Goal: Information Seeking & Learning: Learn about a topic

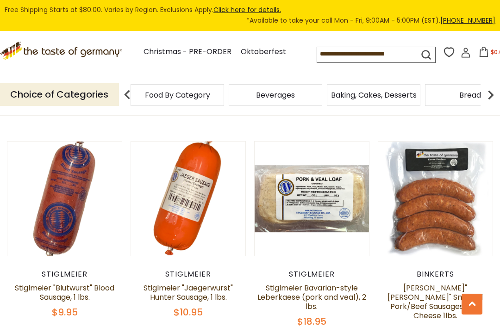
scroll to position [1753, 0]
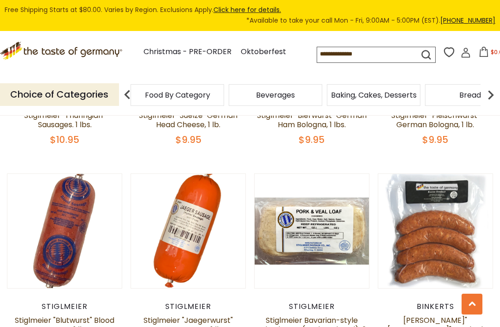
click at [298, 315] on link "Stiglmeier Bavarian-style Leberkaese (pork and veal), 2 lbs." at bounding box center [311, 329] width 109 height 29
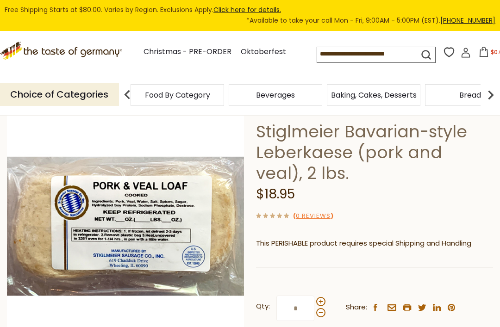
scroll to position [53, 0]
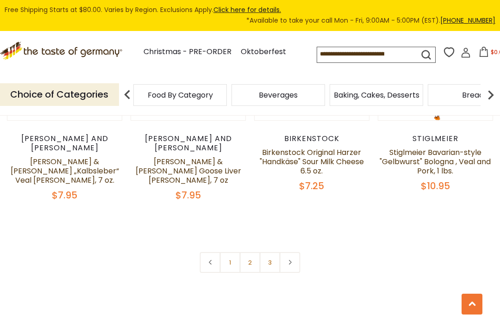
scroll to position [2081, 0]
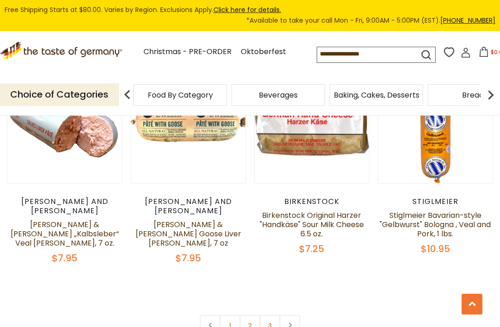
click at [292, 323] on icon at bounding box center [290, 325] width 6 height 5
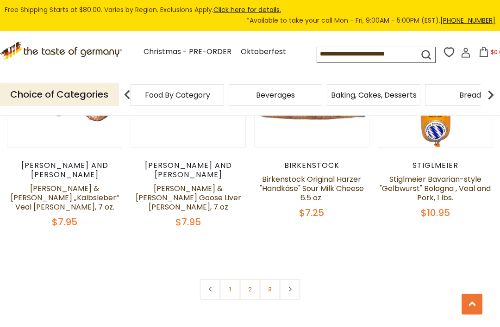
scroll to position [2126, 0]
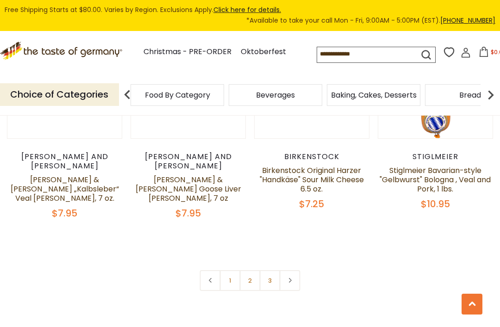
click at [290, 278] on icon at bounding box center [290, 280] width 6 height 5
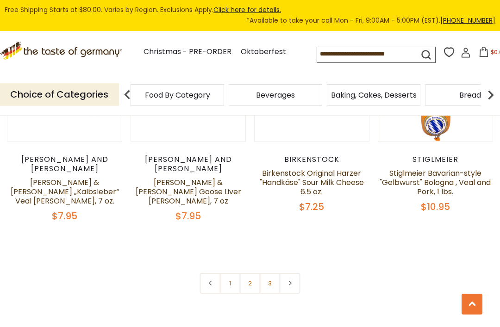
scroll to position [2111, 0]
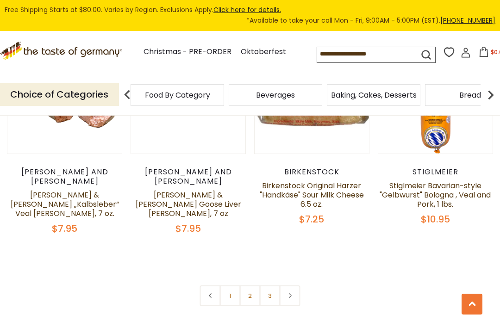
click at [252, 286] on link "2" at bounding box center [250, 296] width 21 height 21
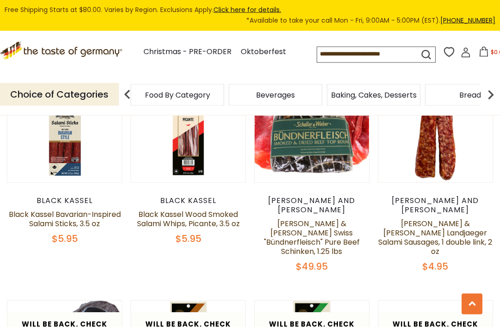
scroll to position [1811, 0]
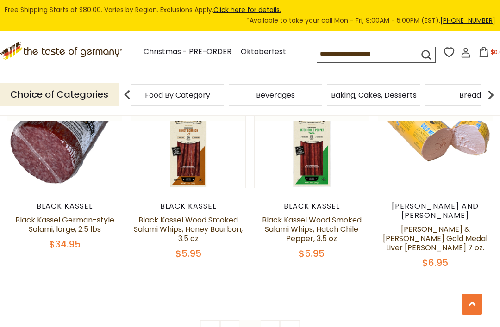
scroll to position [2037, 0]
